Goal: Task Accomplishment & Management: Complete application form

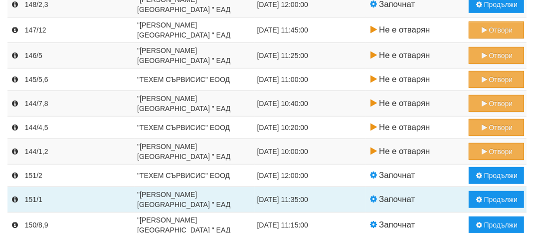
scroll to position [341, 0]
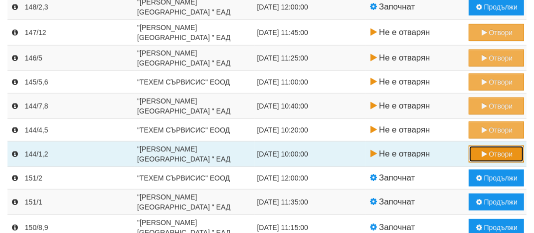
click at [498, 154] on button "Отвори" at bounding box center [496, 153] width 55 height 17
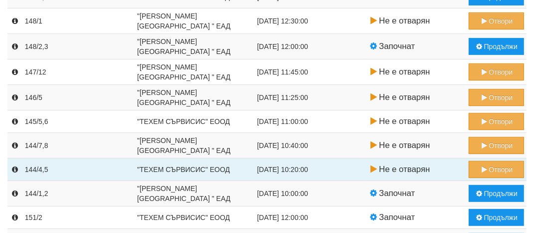
scroll to position [399, 0]
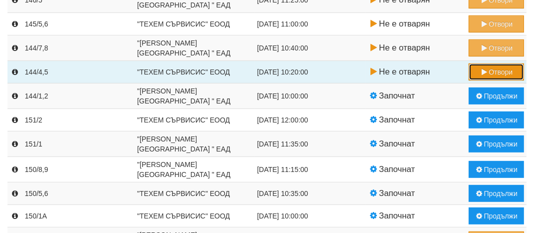
click at [507, 71] on button "Отвори" at bounding box center [496, 71] width 55 height 17
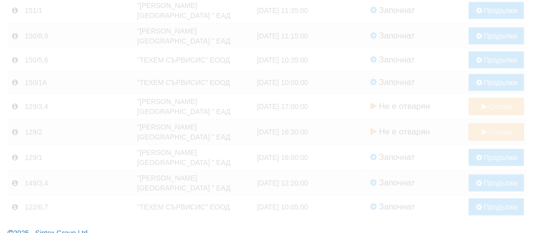
scroll to position [0, 0]
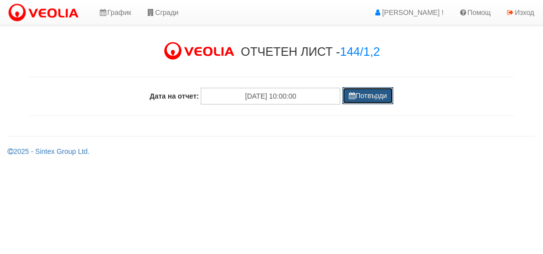
click at [364, 97] on button "Потвърди" at bounding box center [367, 95] width 51 height 17
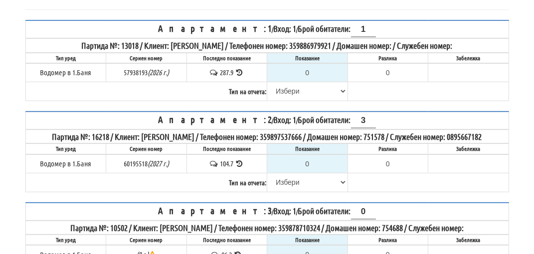
scroll to position [150, 0]
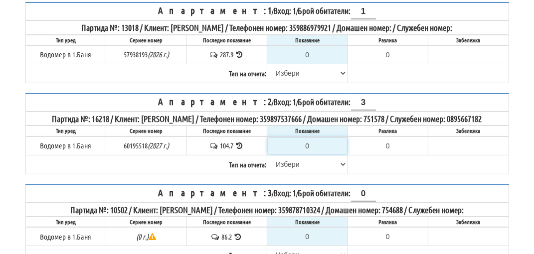
click at [311, 154] on input "0" at bounding box center [307, 146] width 79 height 17
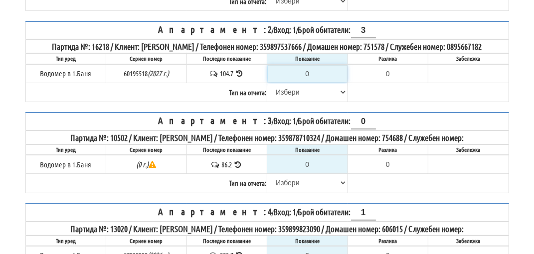
scroll to position [250, 0]
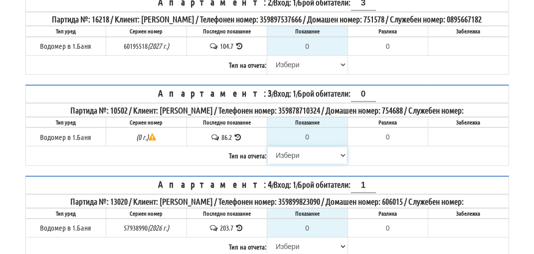
click at [286, 163] on select "[PERSON_NAME] Телефон Бележка Неосигурен достъп Самоотчет Служебно Дистанционен" at bounding box center [307, 155] width 79 height 17
select select "8cc75930-9bfd-e511-80be-8d5a1dced85a"
click at [268, 154] on select "[PERSON_NAME] Телефон Бележка Неосигурен достъп Самоотчет Служебно Дистанционен" at bounding box center [307, 155] width 79 height 17
type input "86.2"
type input "0.0"
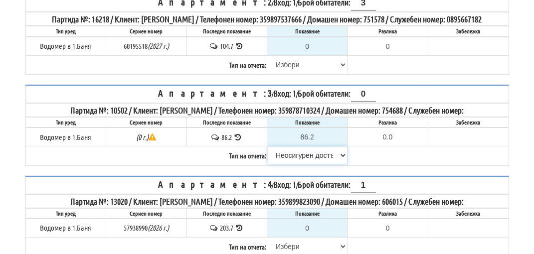
click at [294, 163] on select "[PERSON_NAME] Телефон Бележка Неосигурен достъп Самоотчет Служебно Дистанционен" at bounding box center [307, 155] width 79 height 17
select select "8ac75930-9bfd-e511-80be-8d5a1dced85a"
click at [268, 154] on select "[PERSON_NAME] Телефон Бележка Неосигурен достъп Самоотчет Служебно Дистанционен" at bounding box center [307, 155] width 79 height 17
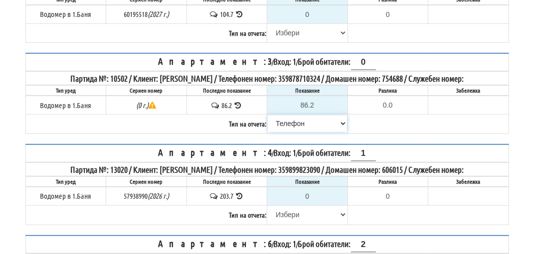
scroll to position [299, 0]
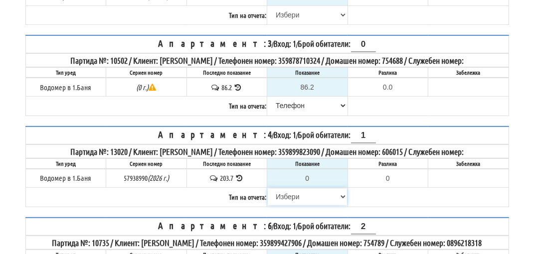
click at [291, 203] on select "[PERSON_NAME] Телефон Бележка Неосигурен достъп Самоотчет Служебно Дистанционен" at bounding box center [307, 197] width 79 height 17
click at [404, 223] on table "Апартамент: 6 / Вход: 1 / Брой обитатели: 2 Партида №: 10735 / Клиент: [PERSON_…" at bounding box center [267, 258] width 484 height 81
click at [313, 187] on input "0" at bounding box center [307, 178] width 79 height 17
type input "2"
type input "-201.700"
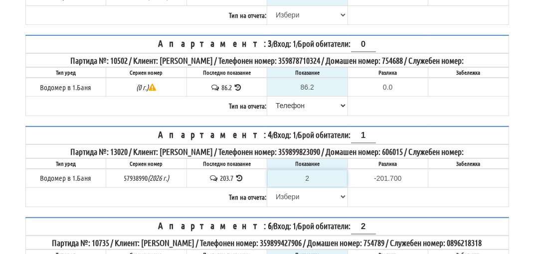
type input "20"
type input "-183.700"
type input "204"
type input "0.300"
type input "204.7"
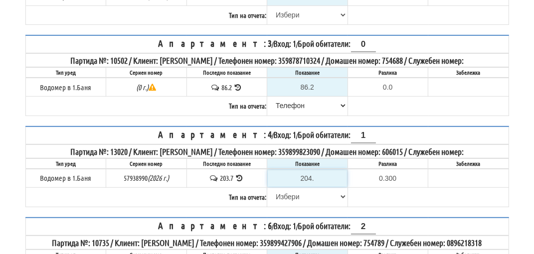
type input "1.0"
type input "204.7"
click at [291, 202] on select "[PERSON_NAME] Телефон Бележка Неосигурен достъп Самоотчет Служебно Дистанционен" at bounding box center [307, 197] width 79 height 17
select select "89c75930-9bfd-e511-80be-8d5a1dced85a"
click at [268, 194] on select "[PERSON_NAME] Телефон Бележка Неосигурен достъп Самоотчет Служебно Дистанционен" at bounding box center [307, 197] width 79 height 17
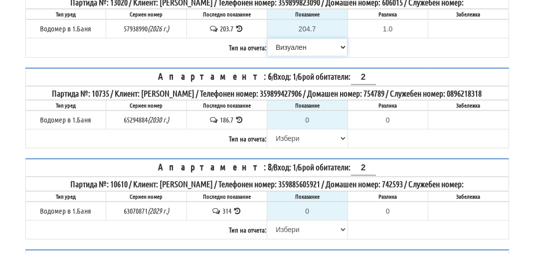
scroll to position [499, 0]
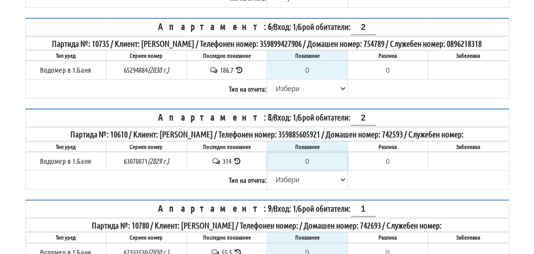
click at [320, 170] on input "0" at bounding box center [307, 161] width 79 height 17
type input "3"
type input "-311.000"
type input "31"
type input "-283.000"
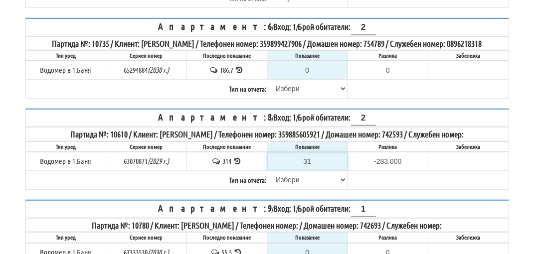
type input "316"
type input "2.000"
type input "316"
click at [293, 189] on select "[PERSON_NAME] Телефон Бележка Неосигурен достъп Самоотчет Служебно Дистанционен" at bounding box center [307, 180] width 79 height 17
select select "89c75930-9bfd-e511-80be-8d5a1dced85a"
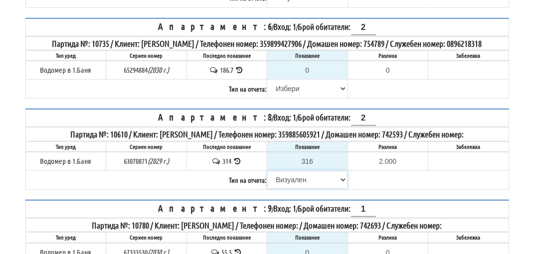
click at [268, 186] on select "[PERSON_NAME] Телефон Бележка Неосигурен достъп Самоотчет Служебно Дистанционен" at bounding box center [307, 180] width 79 height 17
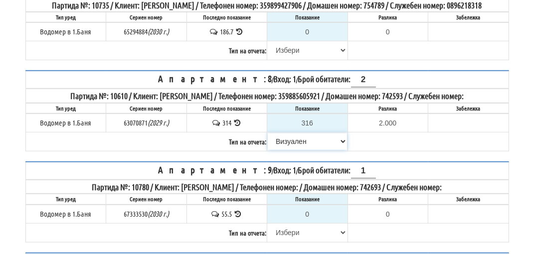
scroll to position [599, 0]
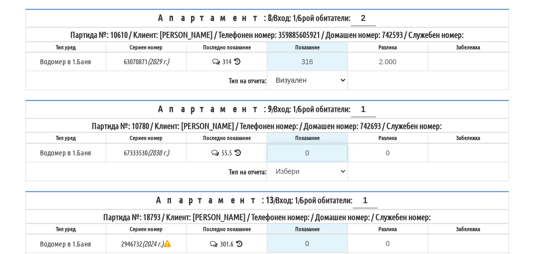
click at [319, 162] on input "0" at bounding box center [307, 153] width 79 height 17
type input "5"
type input "-50.500"
type input "57"
type input "1.500"
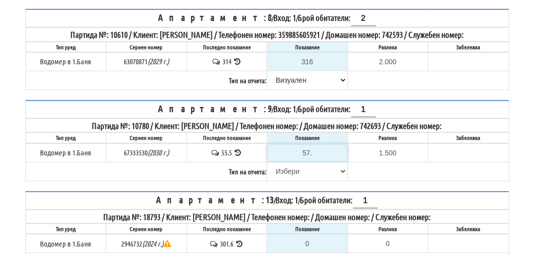
type input "57.1"
type input "1.6"
type input "57.1"
click at [289, 180] on select "[PERSON_NAME] Телефон Бележка Неосигурен достъп Самоотчет Служебно Дистанционен" at bounding box center [307, 171] width 79 height 17
select select "89c75930-9bfd-e511-80be-8d5a1dced85a"
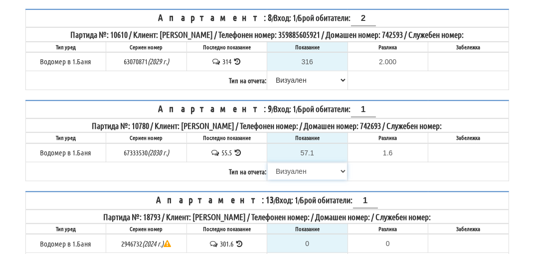
click at [268, 175] on select "[PERSON_NAME] Телефон Бележка Неосигурен достъп Самоотчет Служебно Дистанционен" at bounding box center [307, 171] width 79 height 17
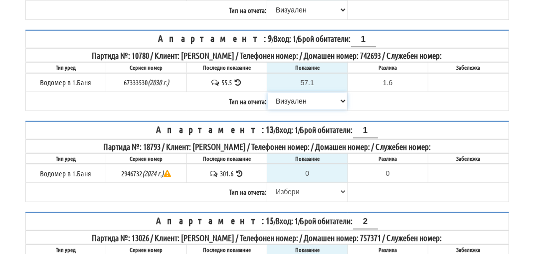
scroll to position [699, 0]
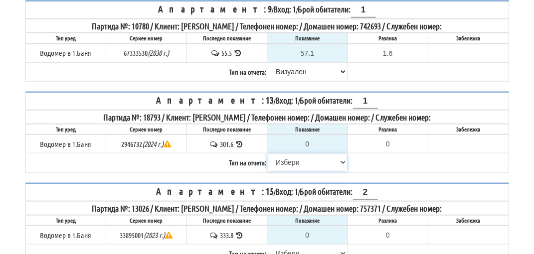
click at [290, 171] on select "[PERSON_NAME] Телефон Бележка Неосигурен достъп Самоотчет Служебно Дистанционен" at bounding box center [307, 162] width 79 height 17
select select "8cc75930-9bfd-e511-80be-8d5a1dced85a"
click at [268, 165] on select "[PERSON_NAME] Телефон Бележка Неосигурен достъп Самоотчет Служебно Дистанционен" at bounding box center [307, 162] width 79 height 17
type input "301.6"
type input "0.0"
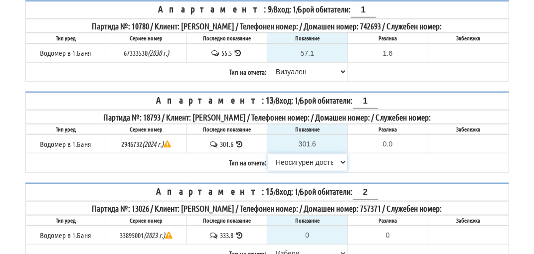
click at [284, 170] on select "[PERSON_NAME] Телефон Бележка Неосигурен достъп Самоотчет Служебно Дистанционен" at bounding box center [307, 162] width 79 height 17
select select "89c75930-9bfd-e511-80be-8d5a1dced85a"
click at [268, 165] on select "[PERSON_NAME] Телефон Бележка Неосигурен достъп Самоотчет Служебно Дистанционен" at bounding box center [307, 162] width 79 height 17
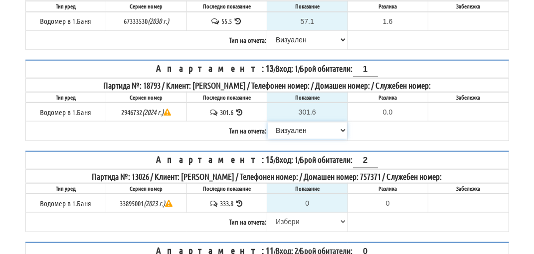
scroll to position [749, 0]
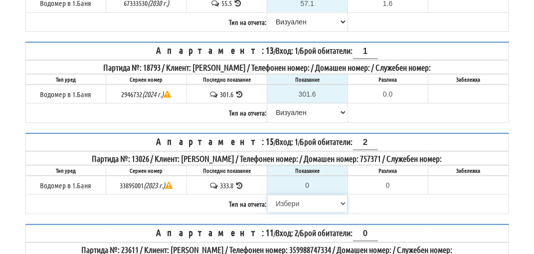
click at [301, 213] on select "[PERSON_NAME] Телефон Бележка Неосигурен достъп Самоотчет Служебно Дистанционен" at bounding box center [307, 204] width 79 height 17
select select "8cc75930-9bfd-e511-80be-8d5a1dced85a"
click at [268, 205] on select "[PERSON_NAME] Телефон Бележка Неосигурен достъп Самоотчет Служебно Дистанционен" at bounding box center [307, 204] width 79 height 17
type input "333.8"
type input "0.0"
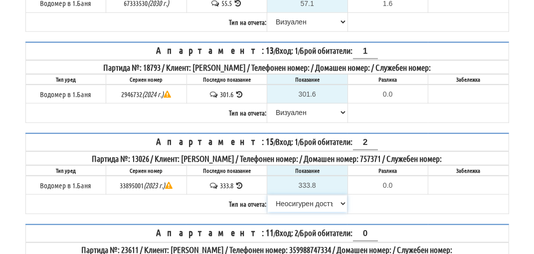
click at [294, 213] on select "[PERSON_NAME] Телефон Бележка Неосигурен достъп Самоотчет Служебно Дистанционен" at bounding box center [307, 204] width 79 height 17
select select "89c75930-9bfd-e511-80be-8d5a1dced85a"
click at [268, 205] on select "[PERSON_NAME] Телефон Бележка Неосигурен достъп Самоотчет Служебно Дистанционен" at bounding box center [307, 204] width 79 height 17
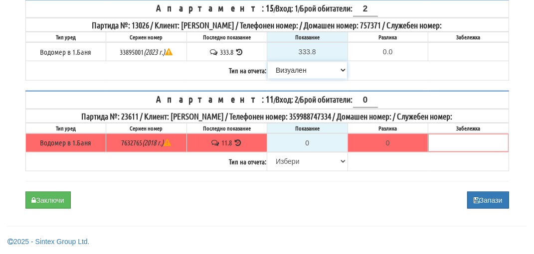
scroll to position [889, 0]
drag, startPoint x: 286, startPoint y: 161, endPoint x: 286, endPoint y: 154, distance: 7.0
click at [286, 161] on select "[PERSON_NAME] Телефон Бележка Неосигурен достъп Самоотчет Служебно Дистанционен" at bounding box center [307, 161] width 79 height 17
select select "8cc75930-9bfd-e511-80be-8d5a1dced85a"
click at [268, 154] on select "[PERSON_NAME] Телефон Бележка Неосигурен достъп Самоотчет Служебно Дистанционен" at bounding box center [307, 161] width 79 height 17
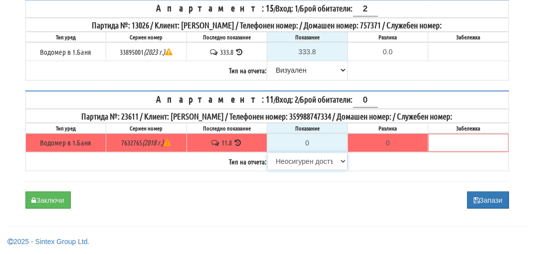
type input "11.8"
type input "0.0"
click at [299, 165] on select "[PERSON_NAME] Телефон Бележка Неосигурен достъп Самоотчет Служебно Дистанционен" at bounding box center [307, 161] width 79 height 17
select select "8ac75930-9bfd-e511-80be-8d5a1dced85a"
click at [268, 154] on select "[PERSON_NAME] Телефон Бележка Неосигурен достъп Самоотчет Служебно Дистанционен" at bounding box center [307, 161] width 79 height 17
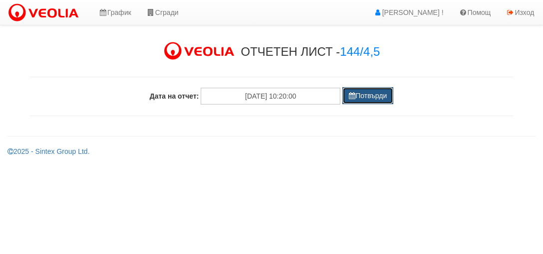
click at [372, 96] on button "Потвърди" at bounding box center [367, 95] width 51 height 17
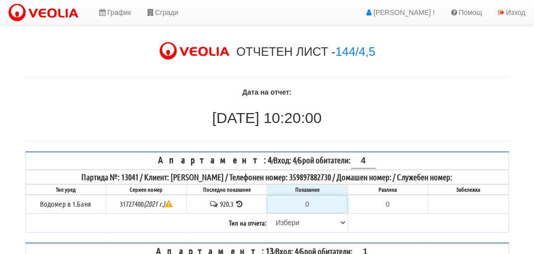
click at [314, 202] on input "0" at bounding box center [307, 204] width 79 height 17
type input "9"
type input "-911.300"
type input "92"
type input "-828.300"
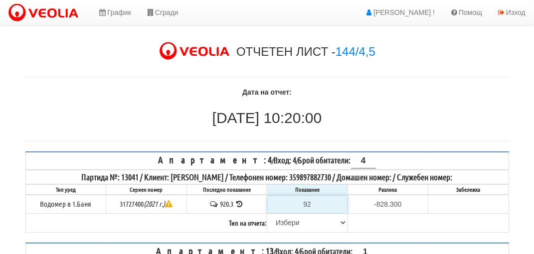
type input "924"
type input "3.700"
type input "924"
click at [294, 220] on select "[PERSON_NAME] Телефон Бележка Неосигурен достъп Самоотчет Служебно Дистанционен" at bounding box center [307, 223] width 79 height 17
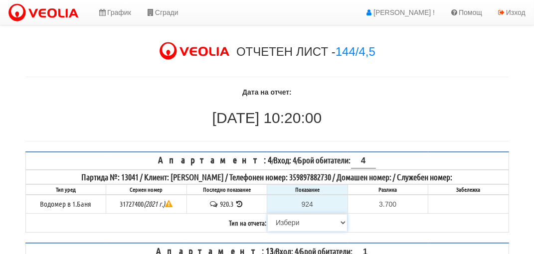
click at [295, 221] on select "[PERSON_NAME] Телефон Бележка Неосигурен достъп Самоотчет Служебно Дистанционен" at bounding box center [307, 223] width 79 height 17
select select "89c75930-9bfd-e511-80be-8d5a1dced85a"
click at [268, 215] on select "[PERSON_NAME] Телефон Бележка Неосигурен достъп Самоотчет Служебно Дистанционен" at bounding box center [307, 223] width 79 height 17
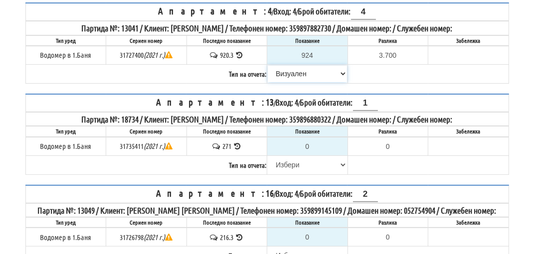
scroll to position [150, 0]
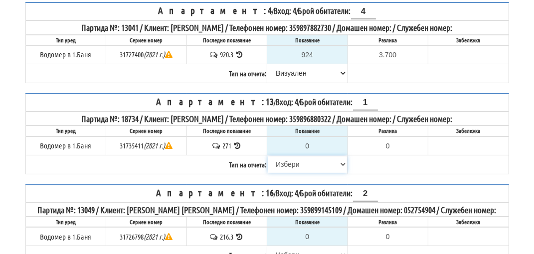
click at [294, 164] on select "[PERSON_NAME] Телефон Бележка Неосигурен достъп Самоотчет Служебно Дистанционен" at bounding box center [307, 164] width 79 height 17
select select "8cc75930-9bfd-e511-80be-8d5a1dced85a"
click at [268, 156] on select "[PERSON_NAME] Телефон Бележка Неосигурен достъп Самоотчет Служебно Дистанционен" at bounding box center [307, 164] width 79 height 17
type input "271"
type input "0.000"
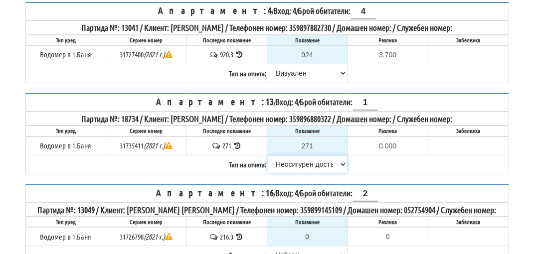
click at [295, 163] on select "[PERSON_NAME] Телефон Бележка Неосигурен достъп Самоотчет Служебно Дистанционен" at bounding box center [307, 164] width 79 height 17
select select "8ac75930-9bfd-e511-80be-8d5a1dced85a"
click at [268, 156] on select "[PERSON_NAME] Телефон Бележка Неосигурен достъп Самоотчет Служебно Дистанционен" at bounding box center [307, 164] width 79 height 17
click at [300, 193] on span "Брой обитатели: 2" at bounding box center [339, 193] width 78 height 10
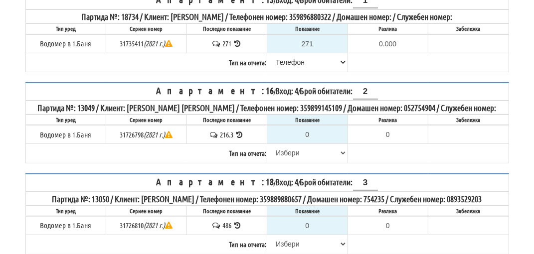
scroll to position [299, 0]
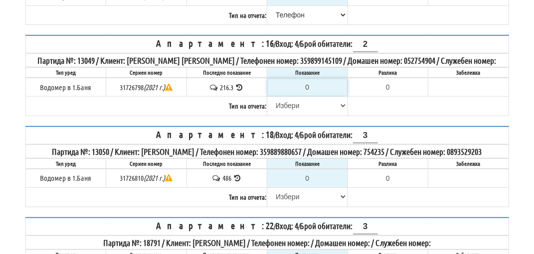
click at [311, 81] on input "0" at bounding box center [307, 87] width 79 height 17
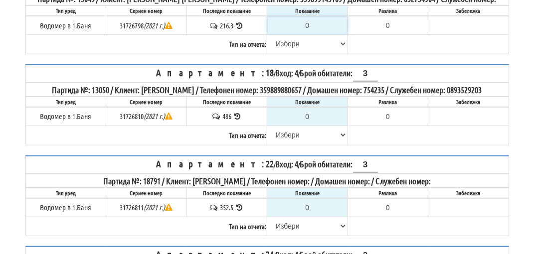
scroll to position [399, 0]
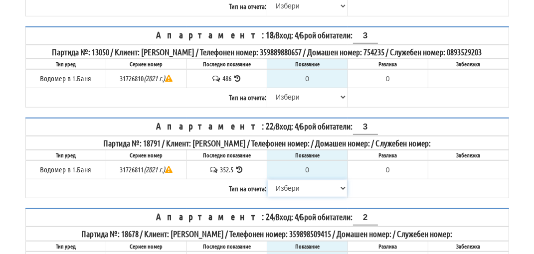
click at [289, 189] on select "[PERSON_NAME] Телефон Бележка Неосигурен достъп Самоотчет Служебно Дистанционен" at bounding box center [307, 188] width 79 height 17
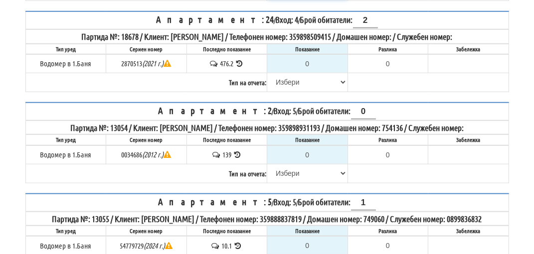
scroll to position [599, 0]
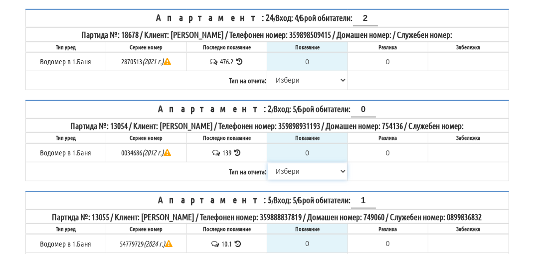
click at [290, 170] on select "[PERSON_NAME] Телефон Бележка Неосигурен достъп Самоотчет Служебно Дистанционен" at bounding box center [307, 171] width 79 height 17
select select "8cc75930-9bfd-e511-80be-8d5a1dced85a"
click at [268, 163] on select "[PERSON_NAME] Телефон Бележка Неосигурен достъп Самоотчет Служебно Дистанционен" at bounding box center [307, 171] width 79 height 17
type input "139"
type input "0.000"
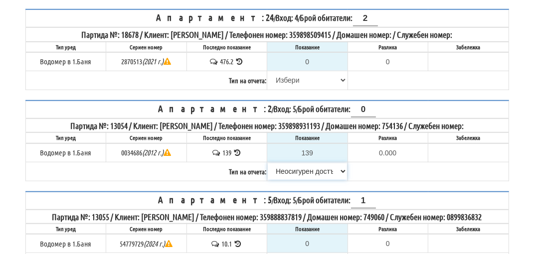
click at [302, 175] on select "[PERSON_NAME] Телефон Бележка Неосигурен достъп Самоотчет Служебно Дистанционен" at bounding box center [307, 171] width 79 height 17
select select "8ac75930-9bfd-e511-80be-8d5a1dced85a"
click at [268, 163] on select "[PERSON_NAME] Телефон Бележка Неосигурен достъп Самоотчет Служебно Дистанционен" at bounding box center [307, 171] width 79 height 17
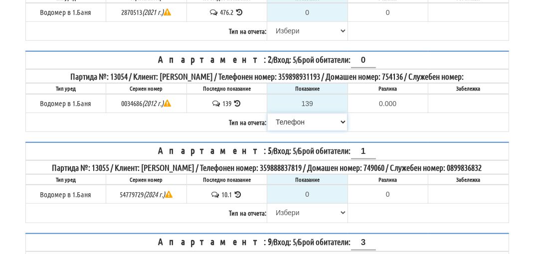
scroll to position [649, 0]
click at [287, 212] on select "[PERSON_NAME] Телефон Бележка Неосигурен достъп Самоотчет Служебно Дистанционен" at bounding box center [307, 212] width 79 height 17
select select "8cc75930-9bfd-e511-80be-8d5a1dced85a"
click at [268, 204] on select "[PERSON_NAME] Телефон Бележка Неосигурен достъп Самоотчет Служебно Дистанционен" at bounding box center [307, 212] width 79 height 17
type input "10.1"
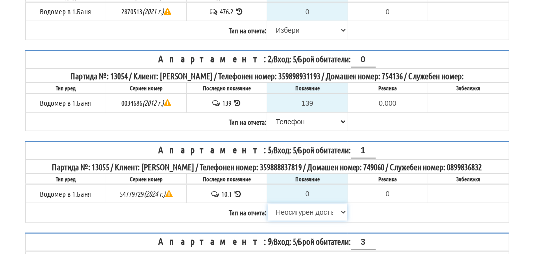
type input "0.0"
click at [296, 213] on select "[PERSON_NAME] Телефон Бележка Неосигурен достъп Самоотчет Служебно Дистанционен" at bounding box center [307, 212] width 79 height 17
select select "8ac75930-9bfd-e511-80be-8d5a1dced85a"
click at [268, 204] on select "[PERSON_NAME] Телефон Бележка Неосигурен достъп Самоотчет Служебно Дистанционен" at bounding box center [307, 212] width 79 height 17
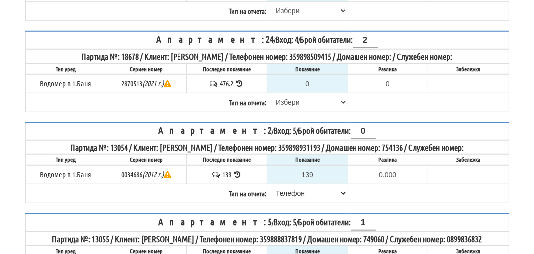
scroll to position [549, 0]
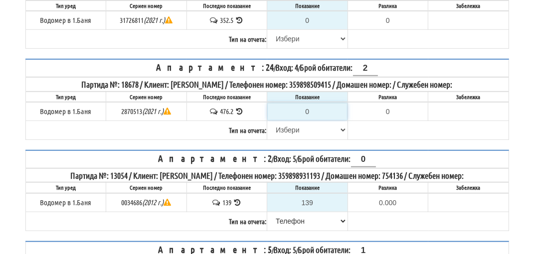
click at [314, 113] on input "0" at bounding box center [307, 111] width 79 height 17
type input "4"
type input "-472.200"
type input "48"
type input "-428.200"
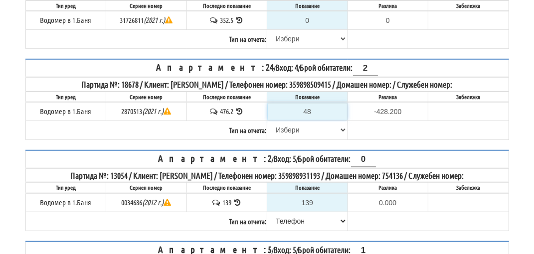
type input "481"
type input "4.800"
type input "481.8"
type input "5.6"
type input "481.8"
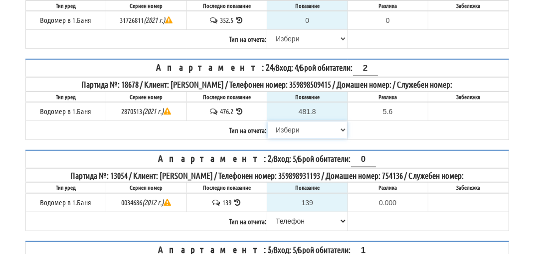
click at [293, 134] on select "[PERSON_NAME] Телефон Бележка Неосигурен достъп Самоотчет Служебно Дистанционен" at bounding box center [307, 130] width 79 height 17
select select "89c75930-9bfd-e511-80be-8d5a1dced85a"
click at [268, 123] on select "[PERSON_NAME] Телефон Бележка Неосигурен достъп Самоотчет Служебно Дистанционен" at bounding box center [307, 130] width 79 height 17
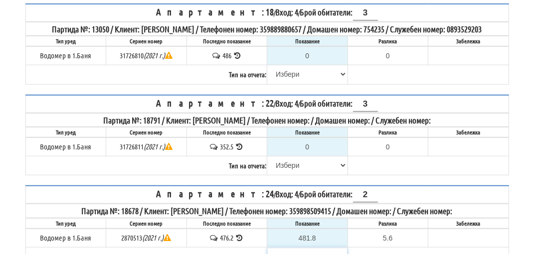
scroll to position [399, 0]
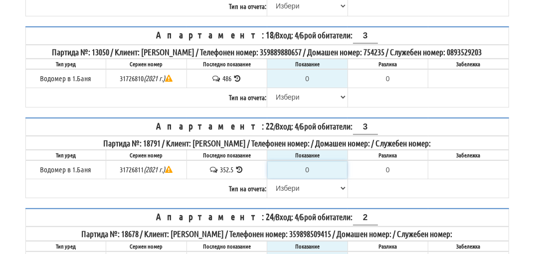
click at [312, 175] on input "0" at bounding box center [307, 170] width 79 height 17
type input "3"
type input "-349.500"
type input "35"
type input "-317.500"
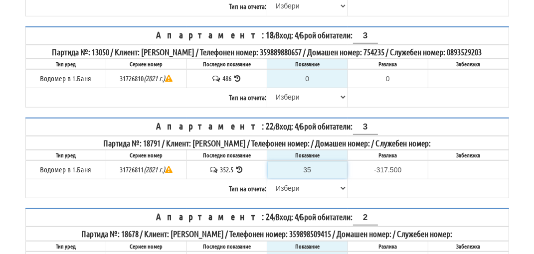
type input "353"
type input "0.500"
type input "353.5"
type input "1.0"
type input "353.5"
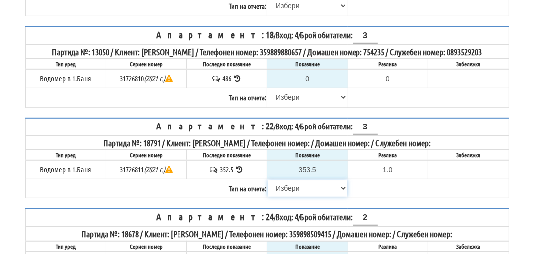
click at [290, 195] on select "[PERSON_NAME] Телефон Бележка Неосигурен достъп Самоотчет Служебно Дистанционен" at bounding box center [307, 188] width 79 height 17
select select "8ac75930-9bfd-e511-80be-8d5a1dced85a"
click at [268, 184] on select "[PERSON_NAME] Телефон Бележка Неосигурен достъп Самоотчет Служебно Дистанционен" at bounding box center [307, 188] width 79 height 17
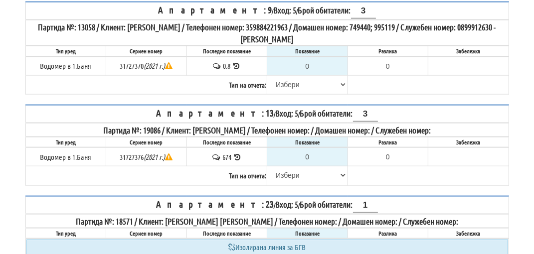
scroll to position [898, 0]
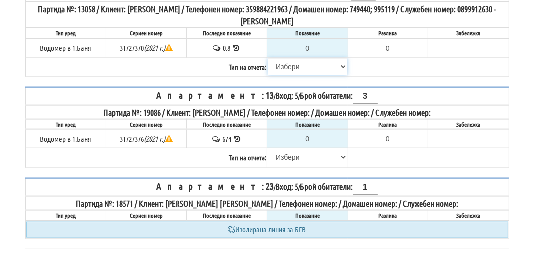
click at [296, 59] on select "[PERSON_NAME] Телефон Бележка Неосигурен достъп Самоотчет Служебно Дистанционен" at bounding box center [307, 66] width 79 height 17
click at [295, 62] on select "[PERSON_NAME] Телефон Бележка Неосигурен достъп Самоотчет Служебно Дистанционен" at bounding box center [307, 66] width 79 height 17
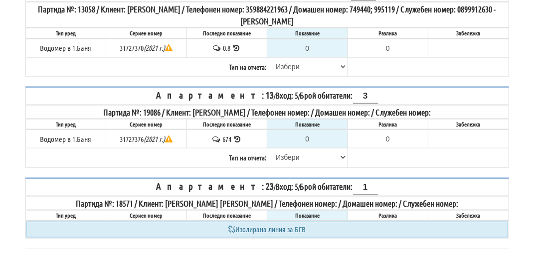
click at [238, 130] on td "674" at bounding box center [227, 139] width 81 height 19
click at [240, 136] on icon at bounding box center [237, 139] width 9 height 7
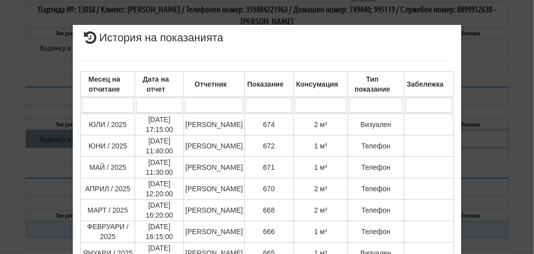
click at [510, 87] on div "× История на показанията Месец на отчитане Дата на отчет Отчетник Показание Кон…" at bounding box center [267, 127] width 534 height 254
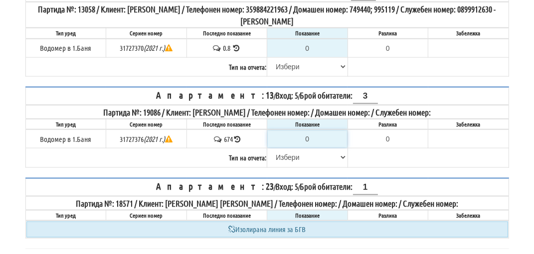
click at [317, 136] on input "0" at bounding box center [307, 139] width 79 height 17
type input "6"
type input "-668.000"
type input "67"
type input "-607.000"
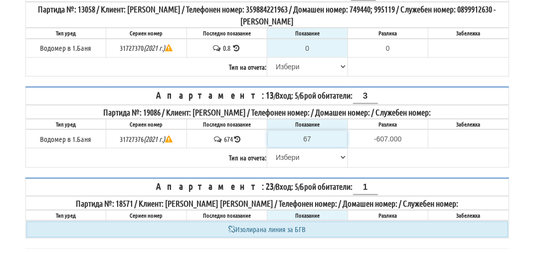
type input "675"
type input "1.000"
type input "675"
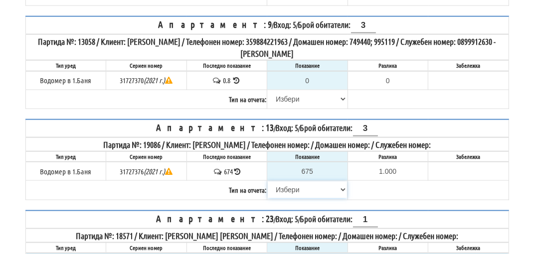
scroll to position [848, 0]
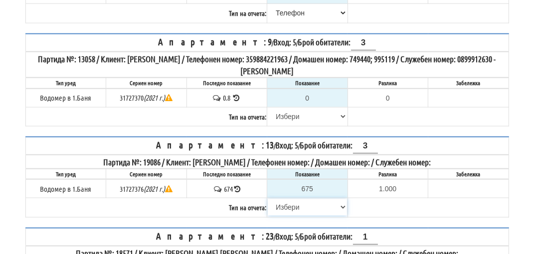
click at [297, 205] on select "[PERSON_NAME] Телефон Бележка Неосигурен достъп Самоотчет Служебно Дистанционен" at bounding box center [307, 207] width 79 height 17
select select "8ac75930-9bfd-e511-80be-8d5a1dced85a"
click at [268, 199] on select "[PERSON_NAME] Телефон Бележка Неосигурен достъп Самоотчет Служебно Дистанционен" at bounding box center [307, 207] width 79 height 17
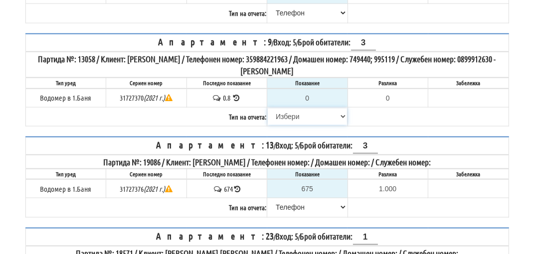
click at [291, 113] on select "[PERSON_NAME] Телефон Бележка Неосигурен достъп Самоотчет Служебно Дистанционен" at bounding box center [307, 116] width 79 height 17
select select "8cc75930-9bfd-e511-80be-8d5a1dced85a"
click at [268, 108] on select "[PERSON_NAME] Телефон Бележка Неосигурен достъп Самоотчет Служебно Дистанционен" at bounding box center [307, 116] width 79 height 17
type input "0.8"
type input "0.0"
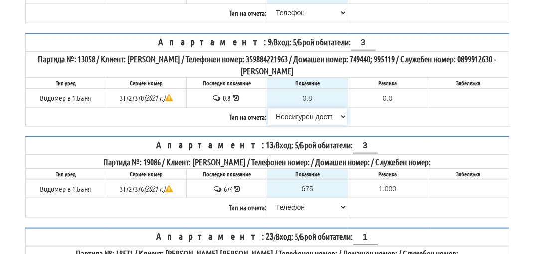
click at [293, 114] on select "[PERSON_NAME] Телефон Бележка Неосигурен достъп Самоотчет Служебно Дистанционен" at bounding box center [307, 116] width 79 height 17
select select "8ac75930-9bfd-e511-80be-8d5a1dced85a"
click at [268, 108] on select "[PERSON_NAME] Телефон Бележка Неосигурен достъп Самоотчет Служебно Дистанционен" at bounding box center [307, 116] width 79 height 17
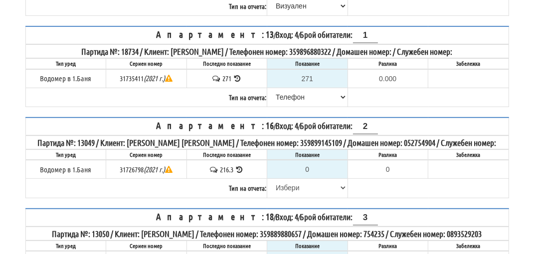
scroll to position [200, 0]
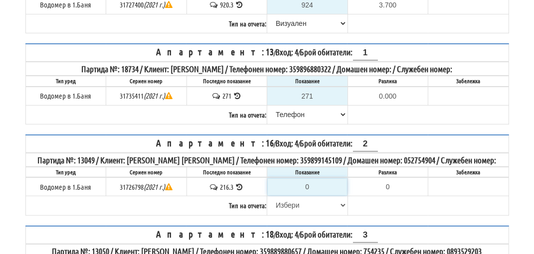
click at [313, 181] on input "0" at bounding box center [307, 187] width 79 height 17
type input "2"
type input "-214.300"
type input "21"
type input "-195.300"
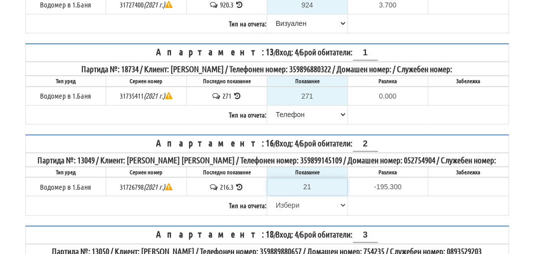
type input "217"
type input "0.700"
type input "217"
click at [291, 201] on select "[PERSON_NAME] Телефон Бележка Неосигурен достъп Самоотчет Служебно Дистанционен" at bounding box center [307, 205] width 79 height 17
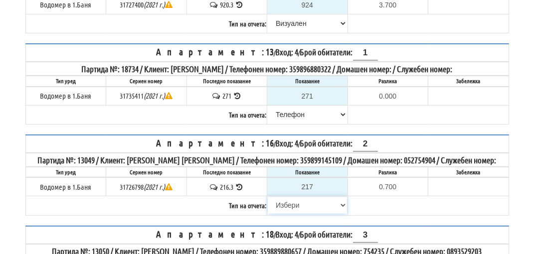
click at [291, 201] on select "[PERSON_NAME] Телефон Бележка Неосигурен достъп Самоотчет Служебно Дистанционен" at bounding box center [307, 205] width 79 height 17
select select "8ac75930-9bfd-e511-80be-8d5a1dced85a"
click at [268, 197] on select "[PERSON_NAME] Телефон Бележка Неосигурен достъп Самоотчет Служебно Дистанционен" at bounding box center [307, 205] width 79 height 17
click at [322, 139] on span "Брой обитатели: 2" at bounding box center [339, 143] width 78 height 10
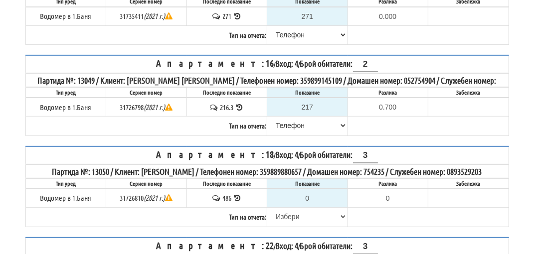
scroll to position [299, 0]
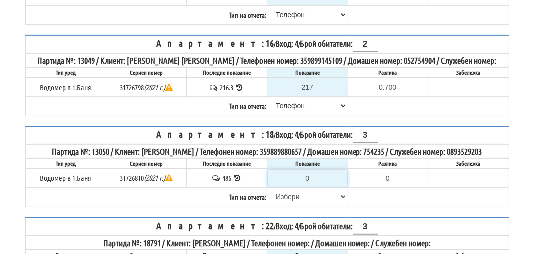
click at [314, 187] on input "0" at bounding box center [307, 178] width 79 height 17
type input "4"
type input "-482.000"
type input "48"
type input "-438.000"
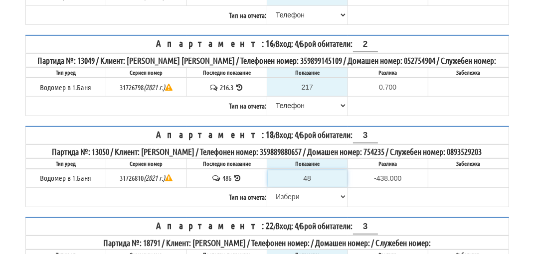
type input "487"
type input "1.000"
type input "487"
click at [292, 204] on select "[PERSON_NAME] Телефон Бележка Неосигурен достъп Самоотчет Служебно Дистанционен" at bounding box center [307, 197] width 79 height 17
select select "89c75930-9bfd-e511-80be-8d5a1dced85a"
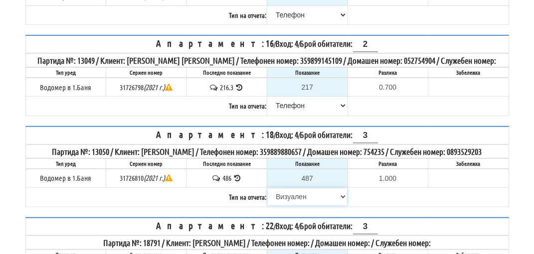
click at [268, 194] on select "[PERSON_NAME] Телефон Бележка Неосигурен достъп Самоотчет Служебно Дистанционен" at bounding box center [307, 197] width 79 height 17
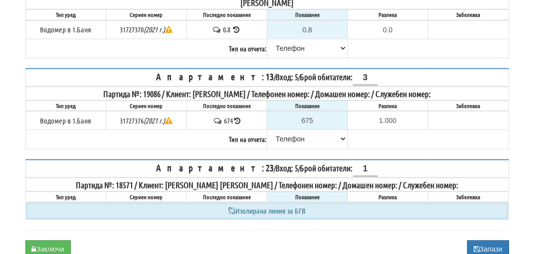
scroll to position [958, 0]
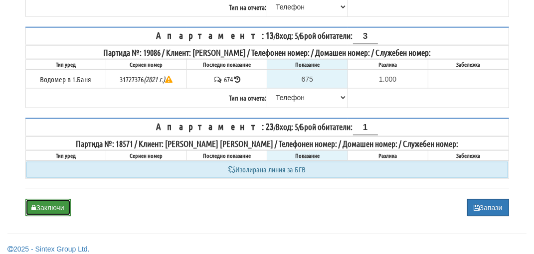
click at [56, 200] on button "Заключи" at bounding box center [47, 208] width 45 height 17
